Goal: Find specific page/section: Find specific page/section

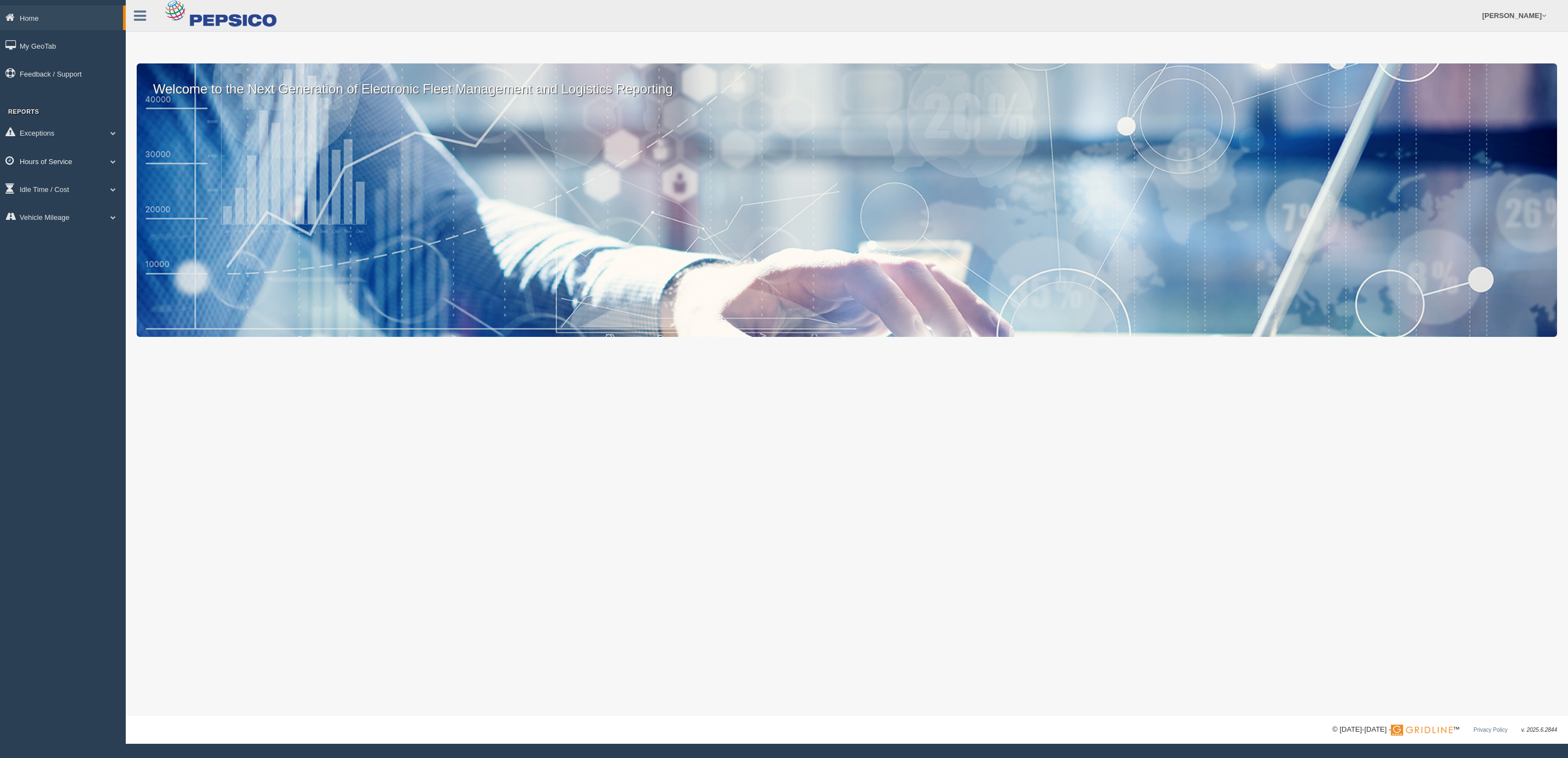
click at [78, 156] on link "Hours of Service" at bounding box center [62, 161] width 126 height 24
click at [88, 223] on link "HOS Violations" at bounding box center [71, 225] width 104 height 19
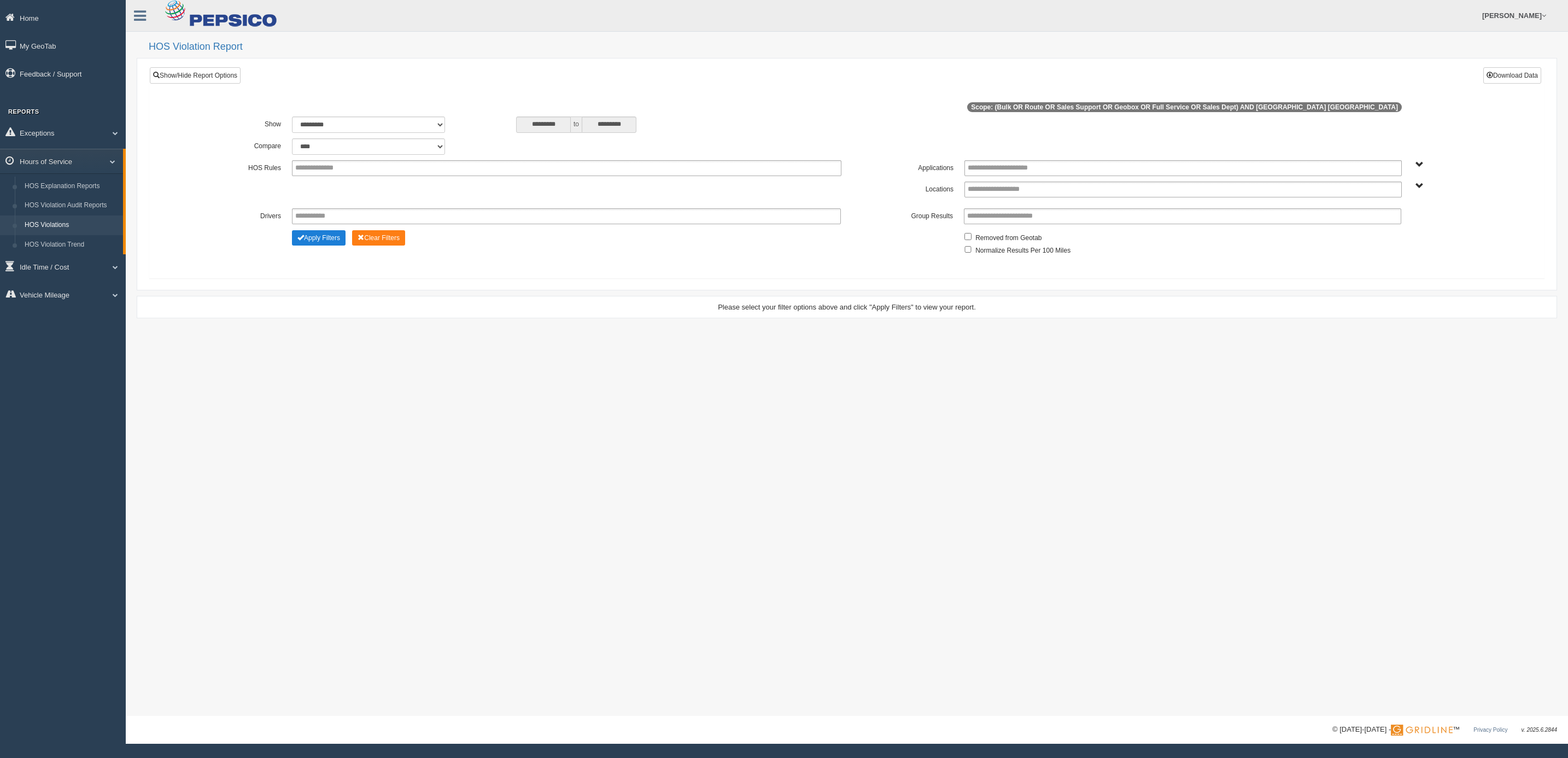
click at [330, 243] on button "Apply Filters" at bounding box center [318, 237] width 53 height 15
